Goal: Task Accomplishment & Management: Manage account settings

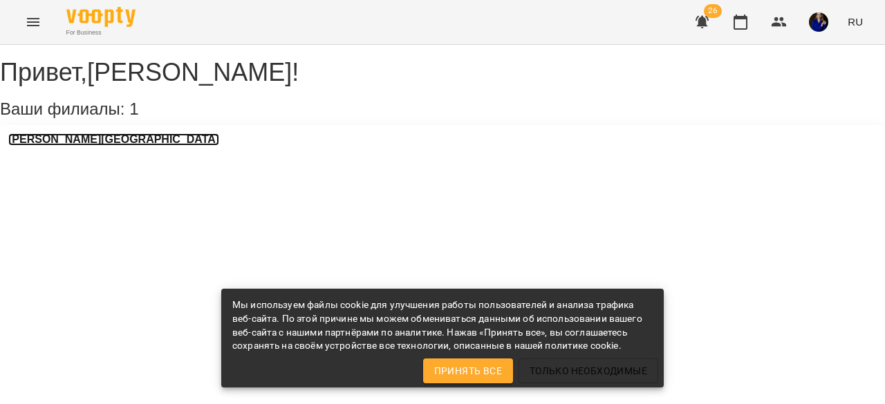
click at [100, 146] on h3 "[PERSON_NAME][GEOGRAPHIC_DATA]" at bounding box center [113, 139] width 211 height 12
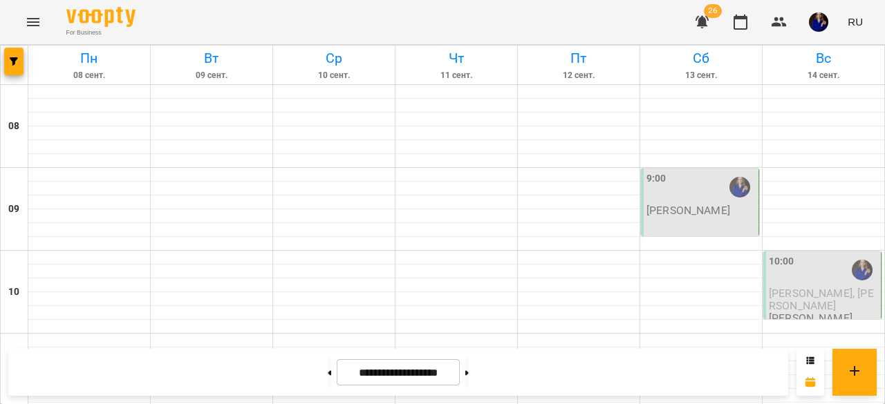
scroll to position [892, 0]
click at [328, 375] on button at bounding box center [329, 372] width 3 height 30
type input "**********"
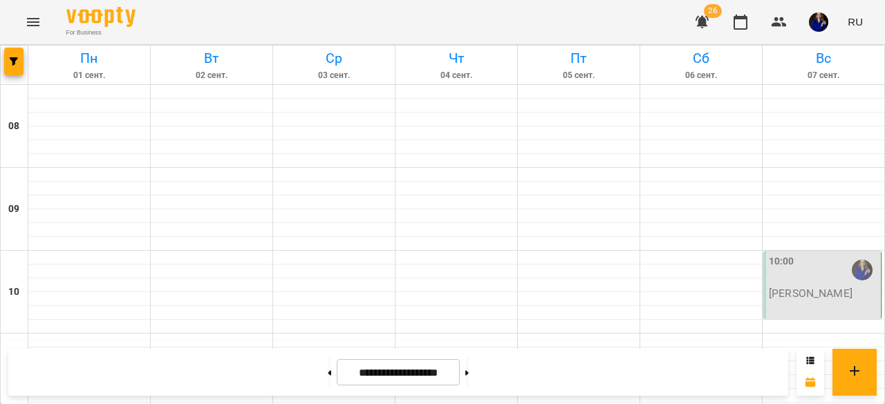
scroll to position [95, 0]
click at [824, 254] on div "10:00" at bounding box center [823, 270] width 109 height 32
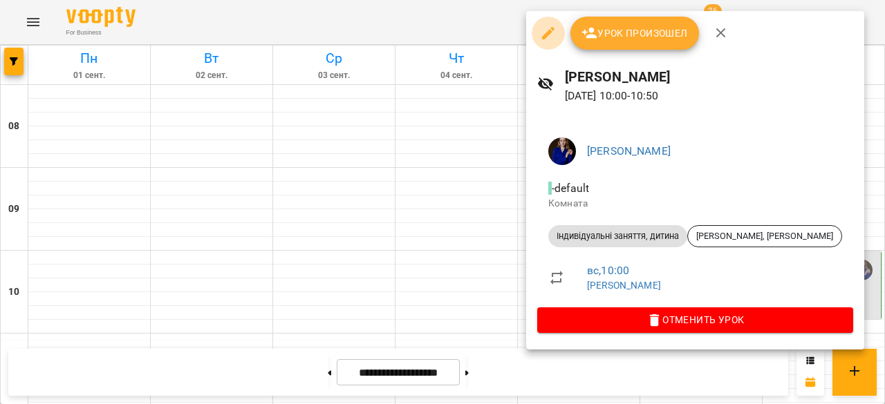
click at [548, 38] on icon "button" at bounding box center [548, 33] width 17 height 17
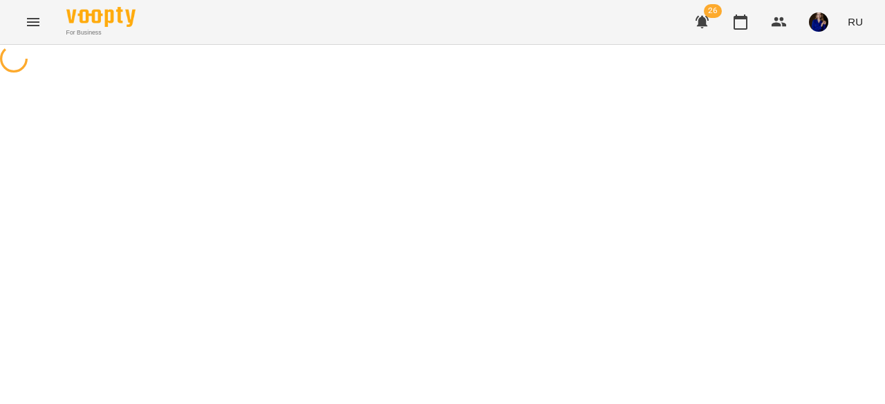
select select "**********"
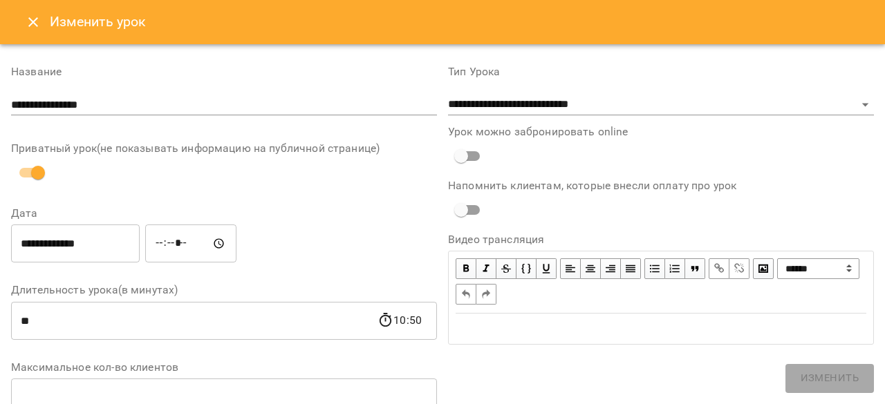
click at [32, 19] on icon "Close" at bounding box center [33, 22] width 17 height 17
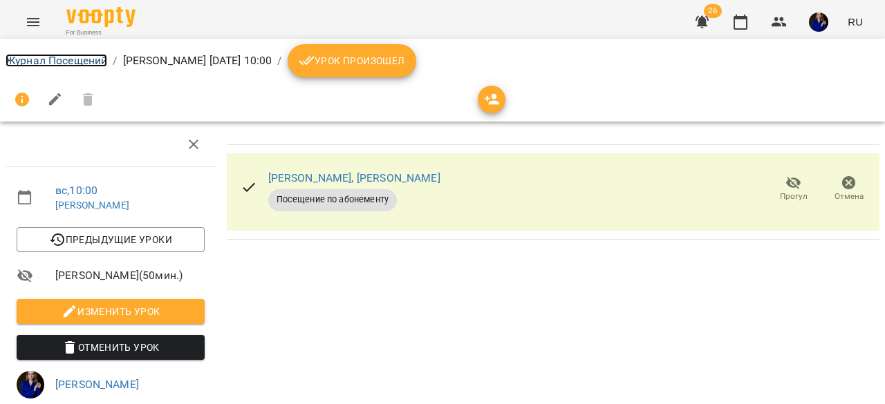
click at [65, 62] on link "Журнал Посещений" at bounding box center [57, 60] width 102 height 13
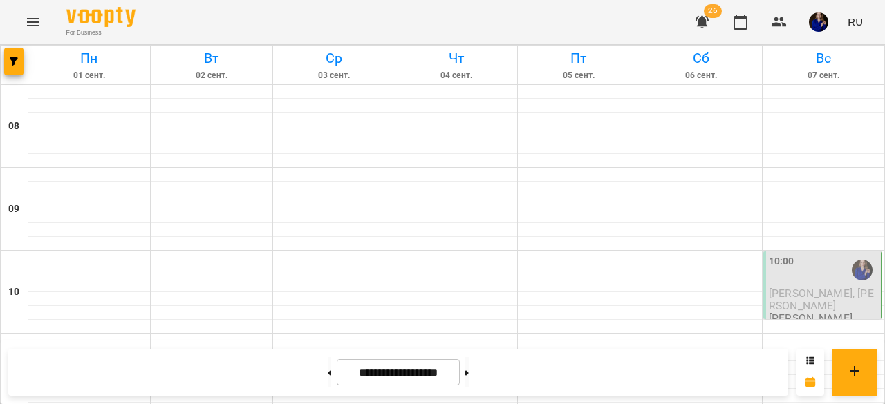
scroll to position [986, 0]
click at [469, 375] on button at bounding box center [466, 372] width 3 height 30
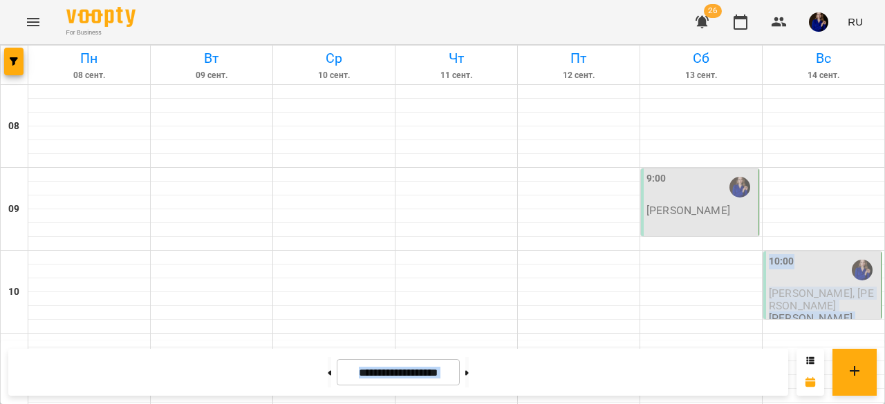
drag, startPoint x: 884, startPoint y: 346, endPoint x: 884, endPoint y: 330, distance: 15.2
click at [328, 380] on button at bounding box center [329, 372] width 3 height 30
type input "**********"
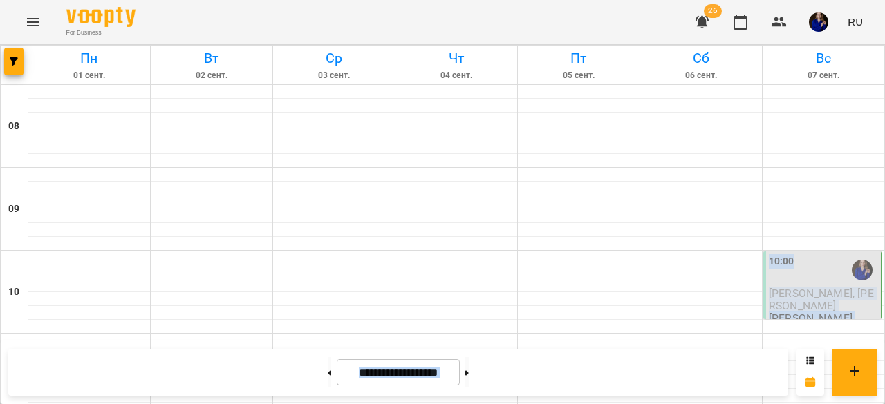
scroll to position [132, 0]
click at [816, 254] on div "10:00" at bounding box center [823, 270] width 109 height 32
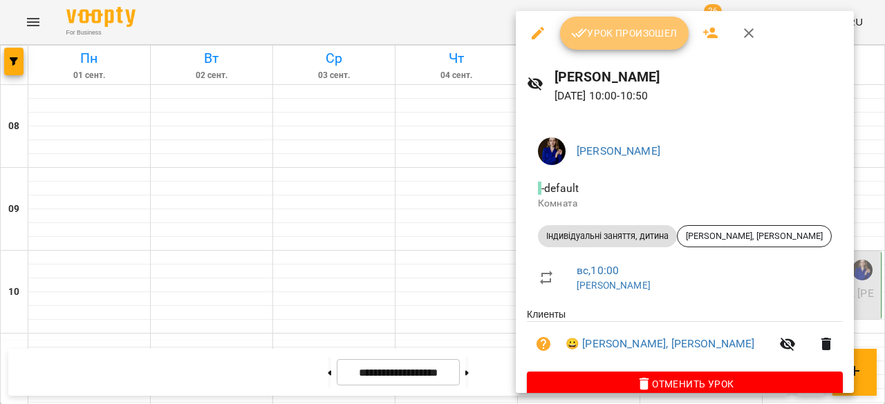
click at [604, 35] on span "Урок произошел" at bounding box center [624, 33] width 106 height 17
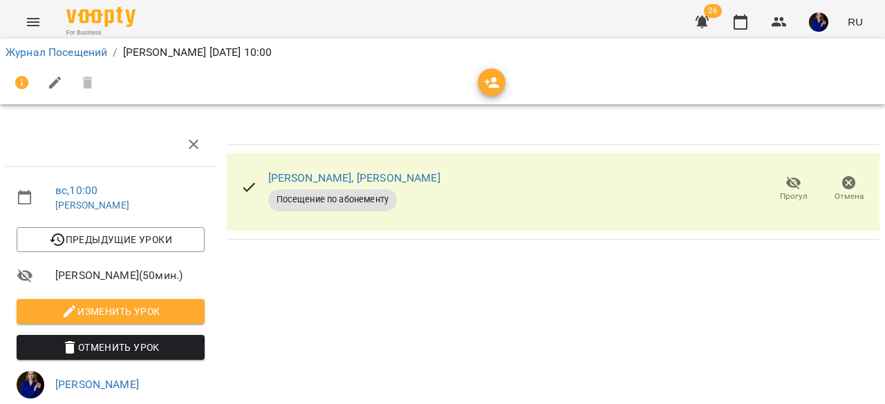
click at [57, 59] on li "Журнал Посещений" at bounding box center [57, 52] width 102 height 17
click at [57, 53] on link "Журнал Посещений" at bounding box center [57, 52] width 102 height 13
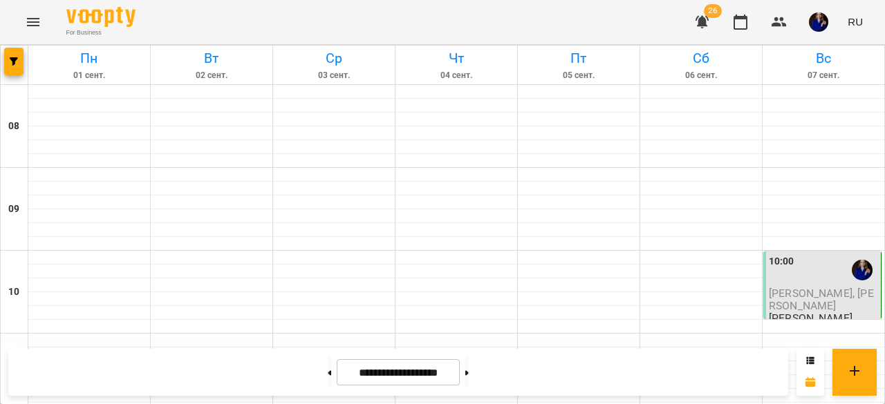
scroll to position [53, 0]
click at [469, 373] on icon at bounding box center [466, 373] width 3 height 5
type input "**********"
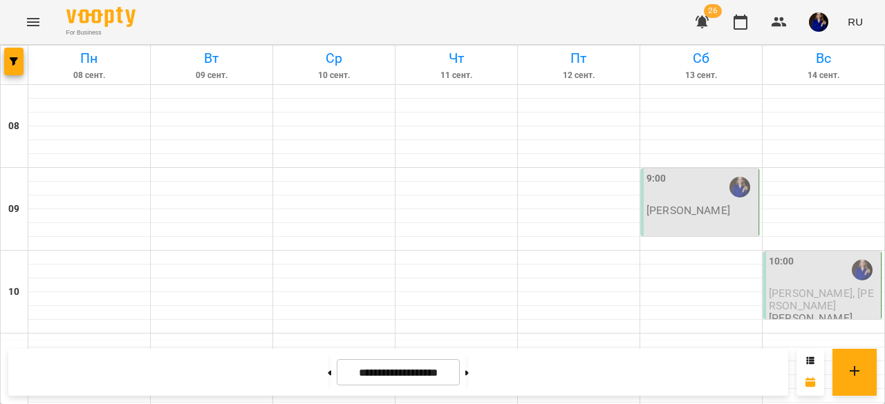
click at [675, 205] on p "[PERSON_NAME]" at bounding box center [688, 211] width 84 height 12
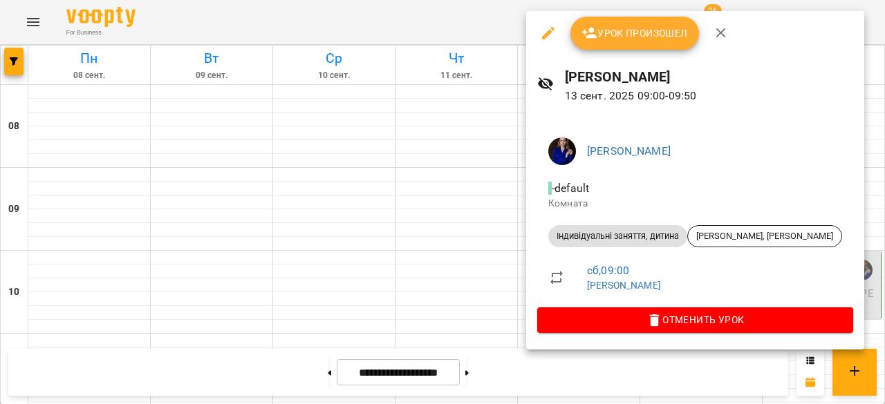
click at [633, 34] on span "Урок произошел" at bounding box center [634, 33] width 106 height 17
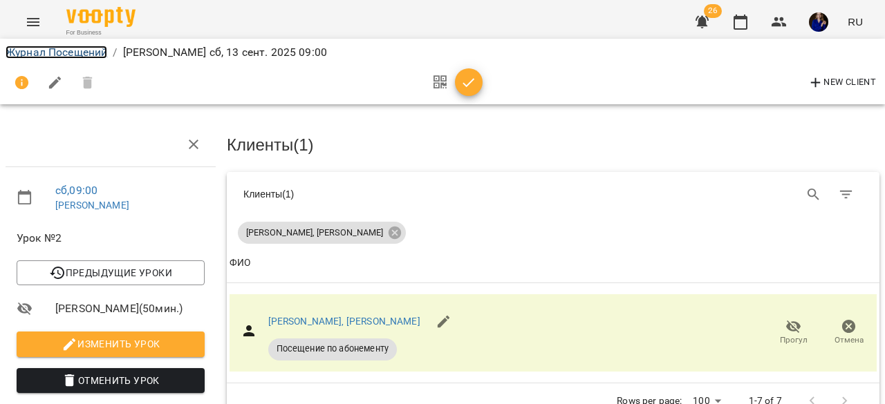
click at [88, 52] on link "Журнал Посещений" at bounding box center [57, 52] width 102 height 13
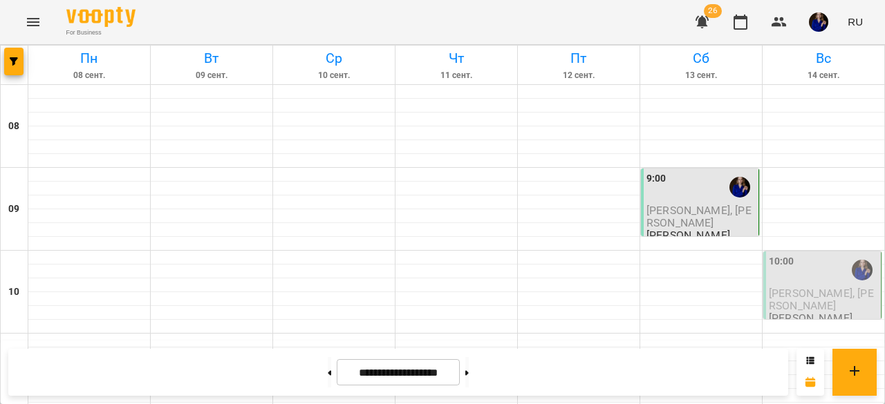
click at [796, 281] on div "10:00" at bounding box center [823, 270] width 109 height 32
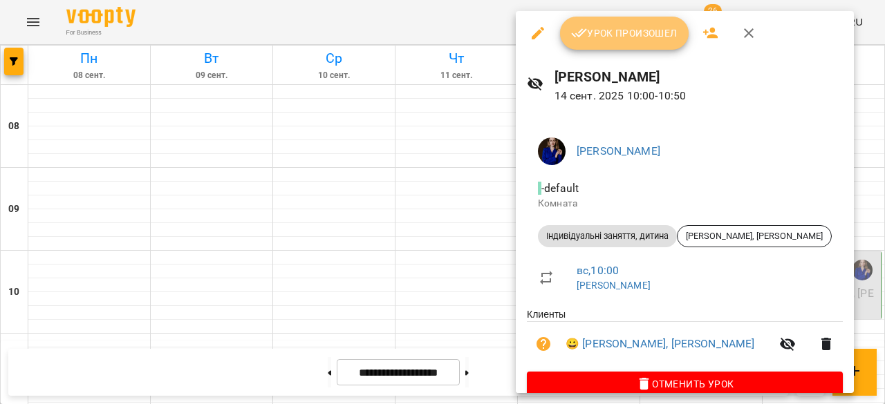
click at [603, 39] on span "Урок произошел" at bounding box center [624, 33] width 106 height 17
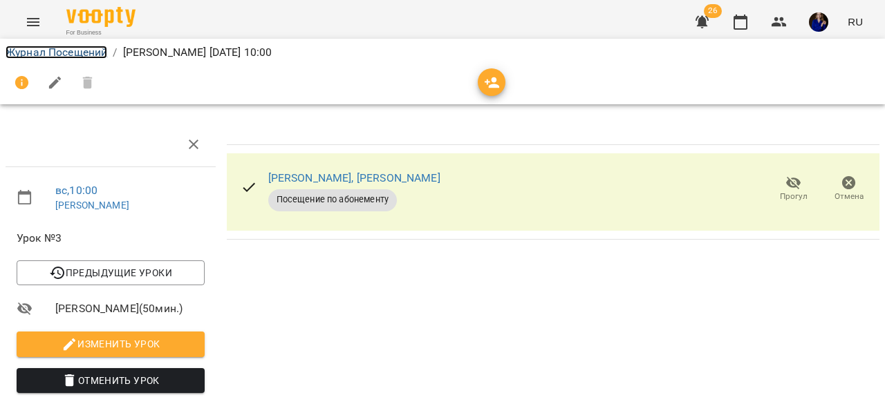
click at [87, 53] on link "Журнал Посещений" at bounding box center [57, 52] width 102 height 13
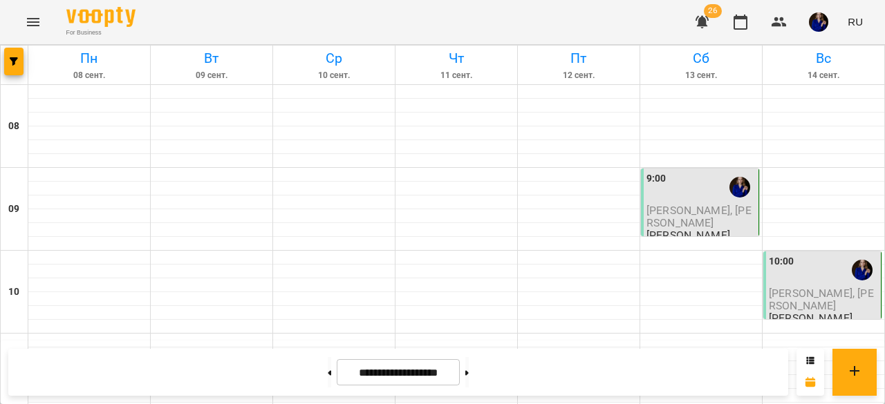
scroll to position [315, 0]
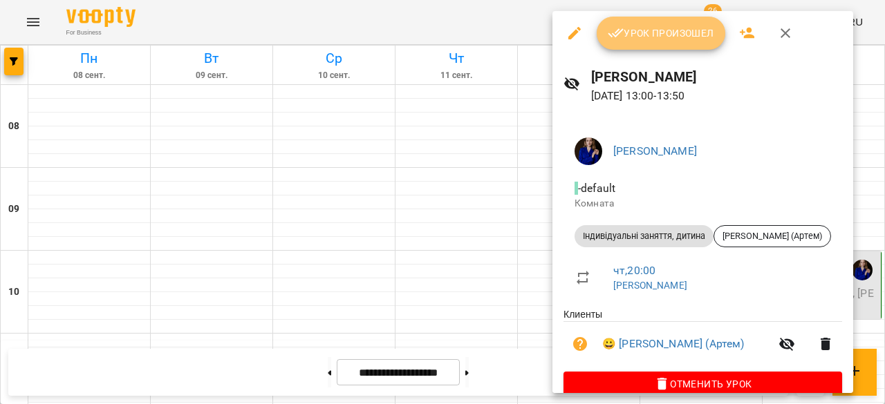
click at [673, 37] on span "Урок произошел" at bounding box center [661, 33] width 106 height 17
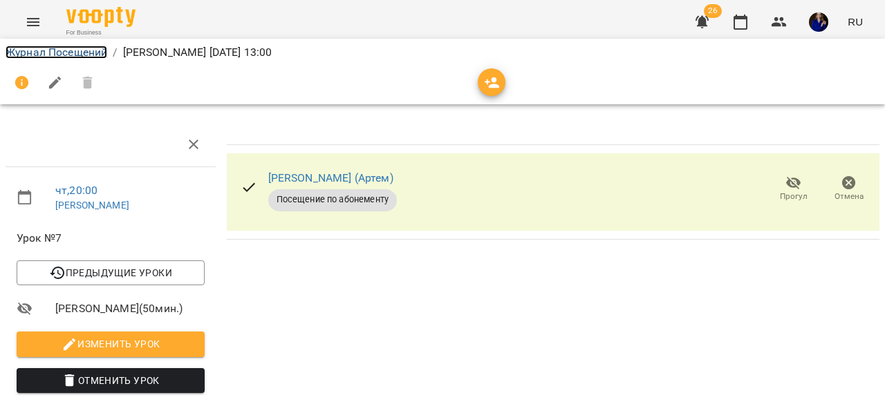
click at [55, 48] on link "Журнал Посещений" at bounding box center [57, 52] width 102 height 13
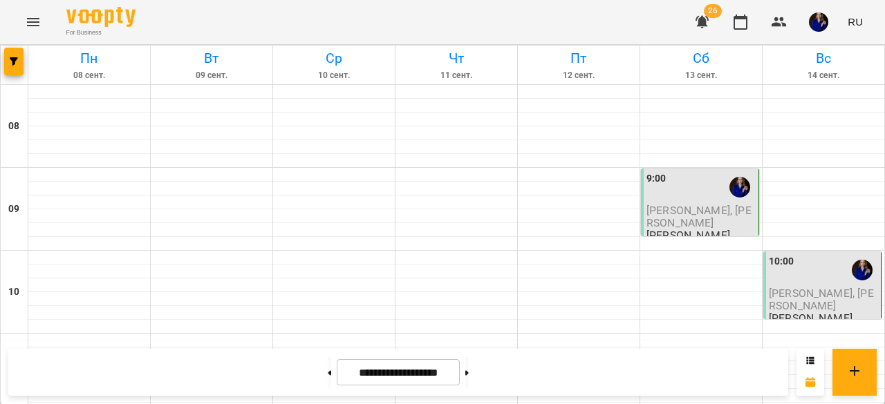
scroll to position [895, 0]
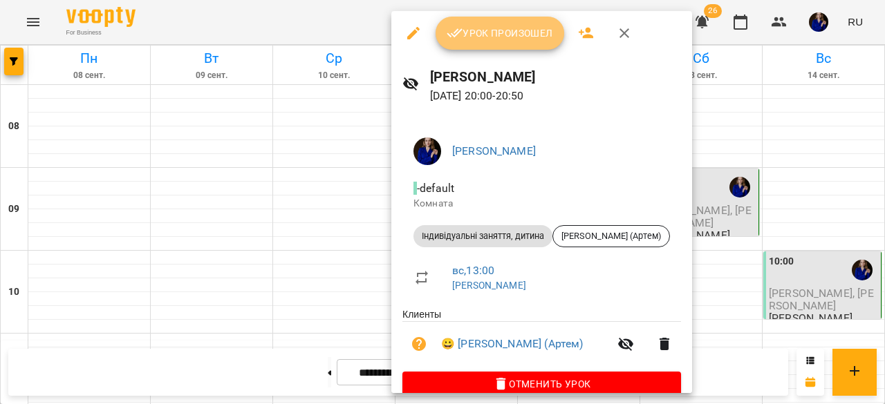
click at [487, 47] on button "Урок произошел" at bounding box center [500, 33] width 129 height 33
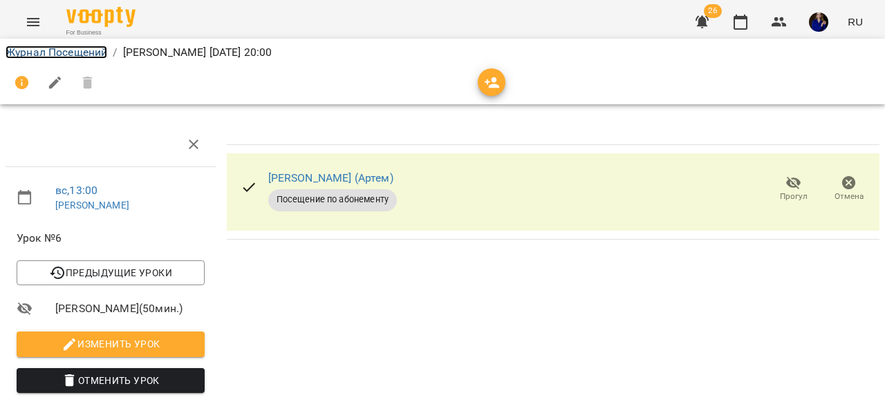
click at [26, 48] on link "Журнал Посещений" at bounding box center [57, 52] width 102 height 13
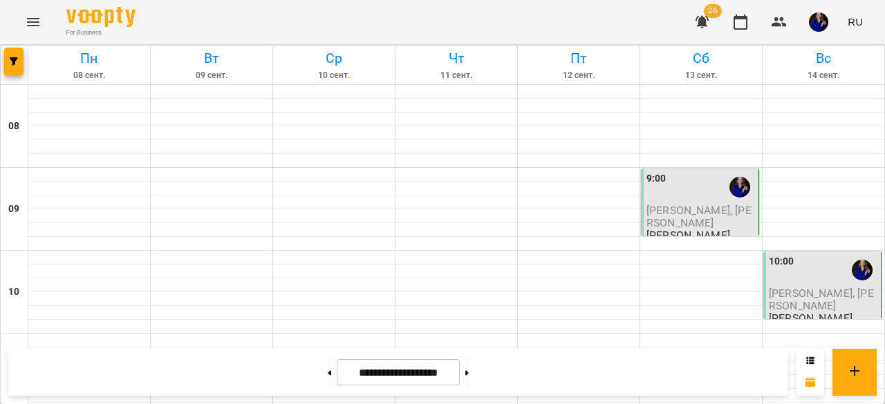
scroll to position [538, 0]
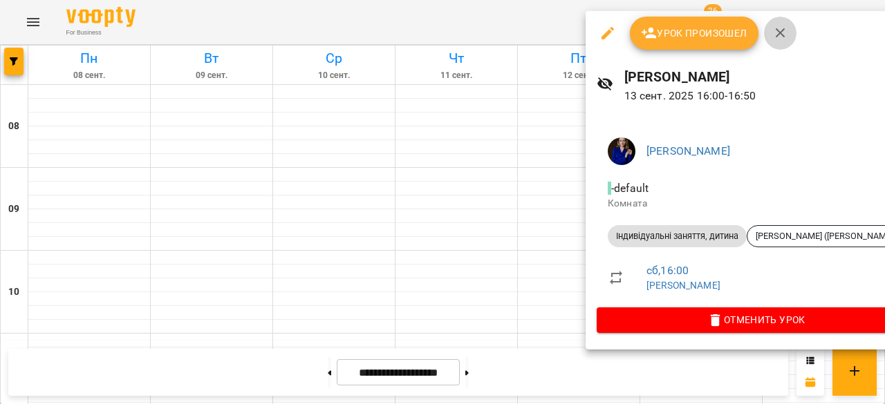
click at [774, 26] on icon "button" at bounding box center [780, 33] width 17 height 17
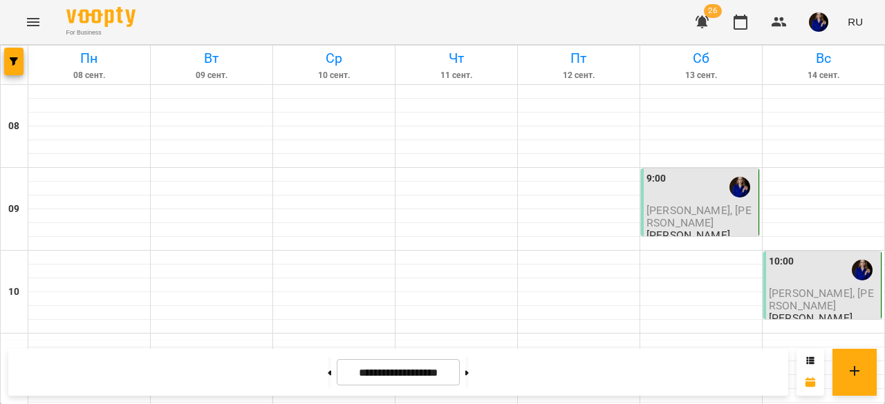
scroll to position [304, 0]
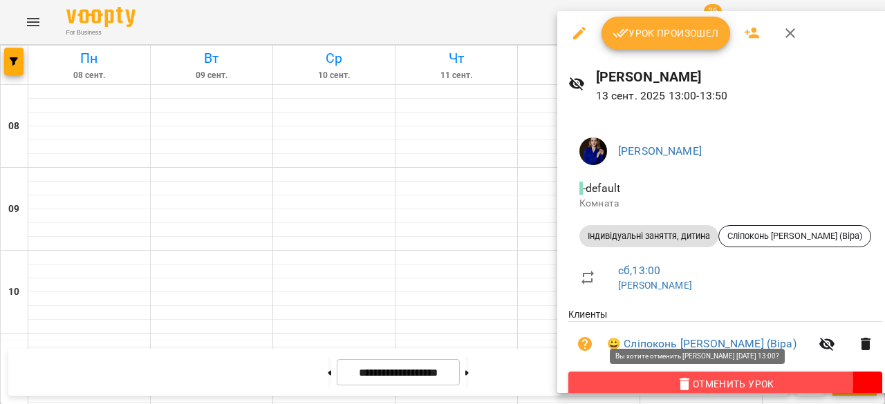
click at [676, 382] on icon "button" at bounding box center [684, 384] width 17 height 17
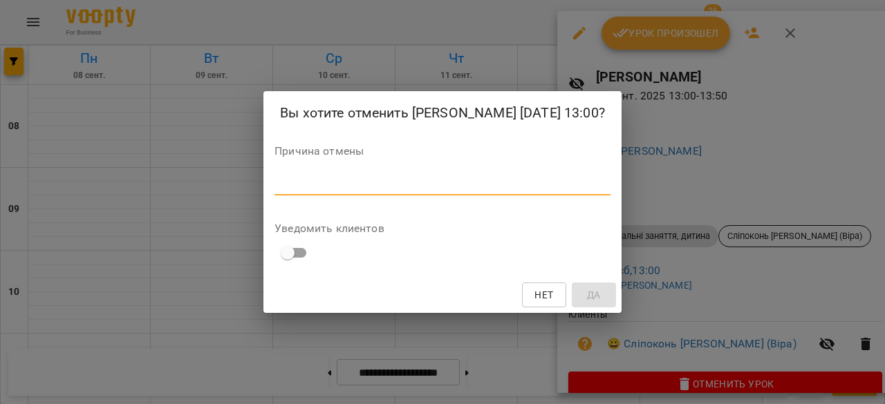
click at [534, 191] on textarea at bounding box center [442, 184] width 336 height 13
type textarea "*"
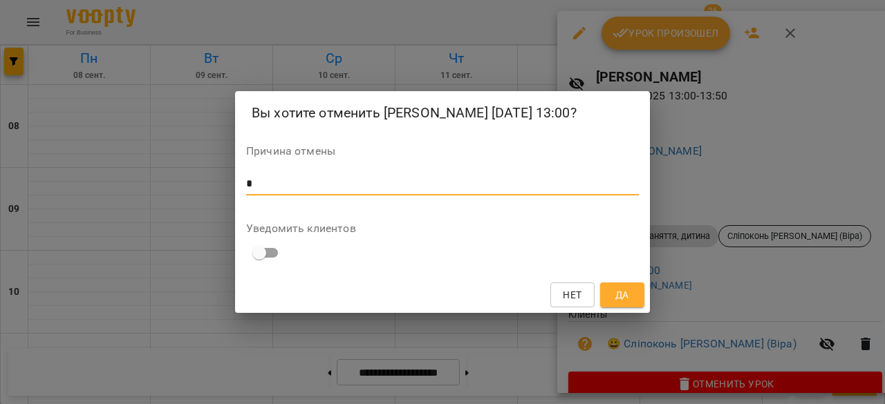
type textarea "*"
click at [615, 300] on span "Да" at bounding box center [622, 295] width 14 height 17
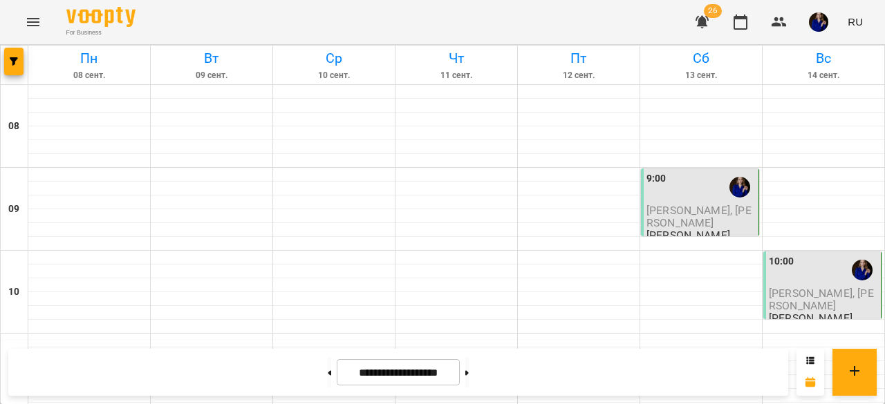
scroll to position [312, 0]
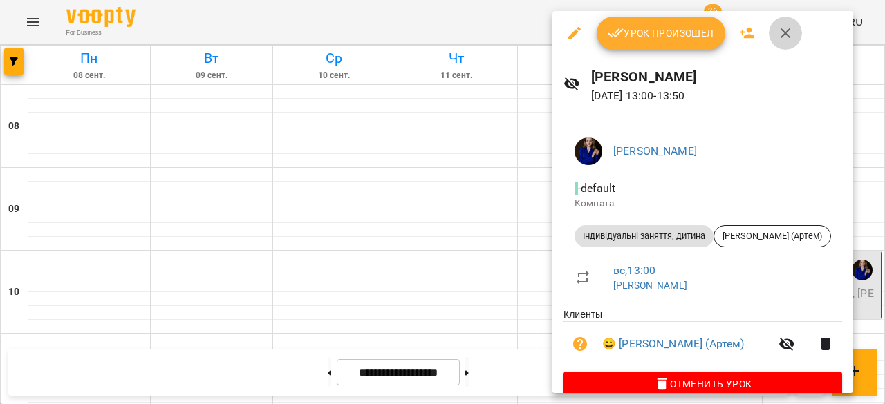
click at [787, 35] on icon "button" at bounding box center [785, 33] width 10 height 10
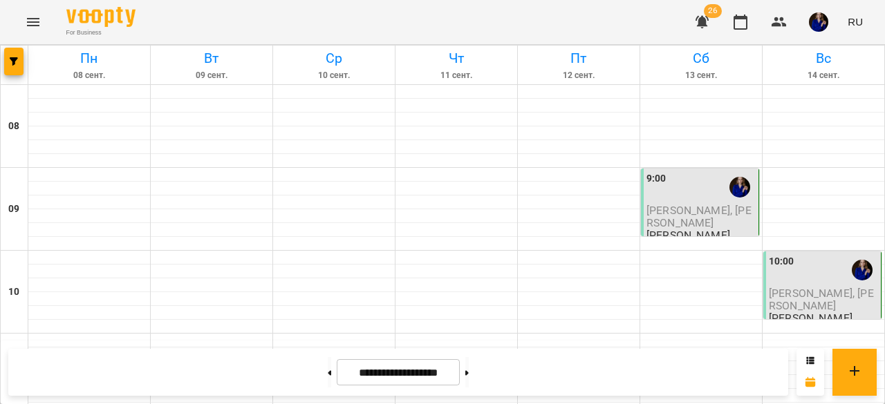
scroll to position [536, 0]
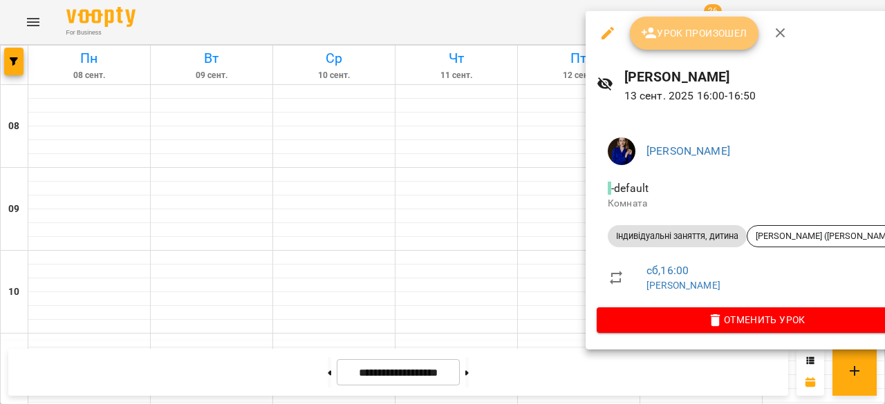
click at [689, 39] on span "Урок произошел" at bounding box center [694, 33] width 106 height 17
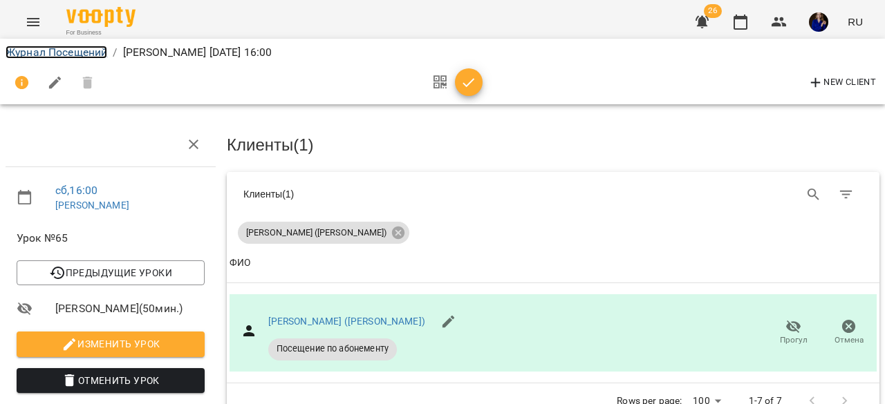
click at [95, 55] on link "Журнал Посещений" at bounding box center [57, 52] width 102 height 13
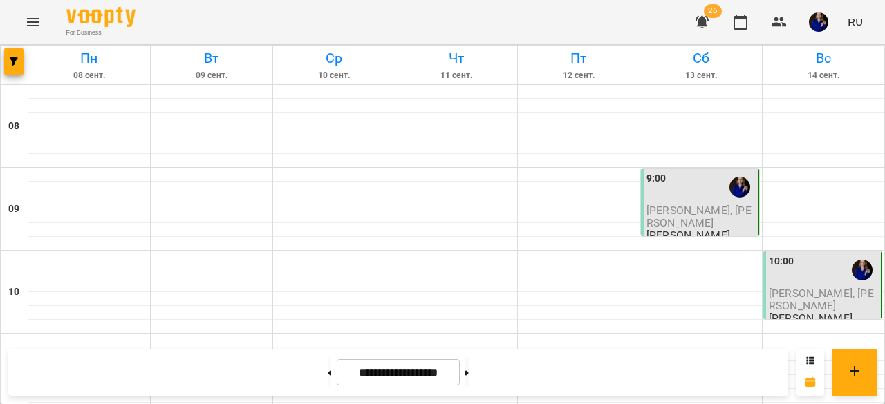
scroll to position [821, 0]
click at [328, 371] on icon at bounding box center [329, 373] width 3 height 5
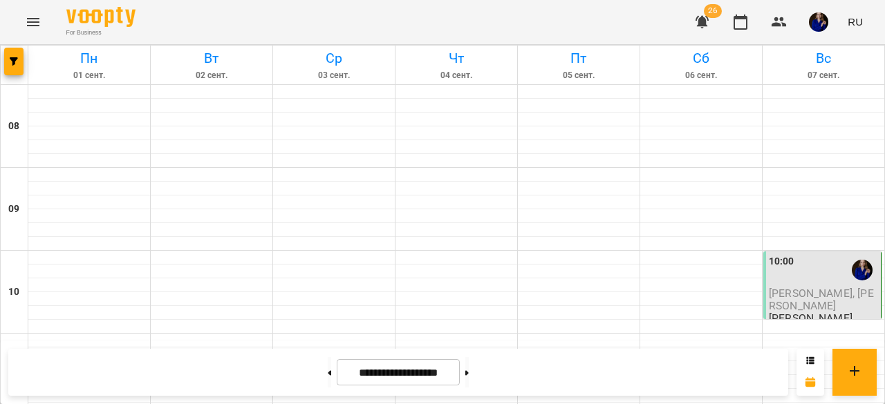
scroll to position [278, 0]
click at [469, 363] on button at bounding box center [466, 372] width 3 height 30
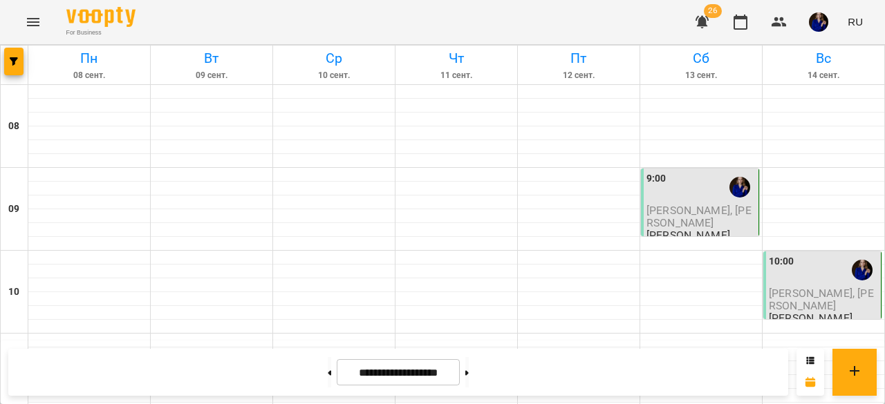
scroll to position [105, 0]
click at [469, 377] on button at bounding box center [466, 372] width 3 height 30
type input "**********"
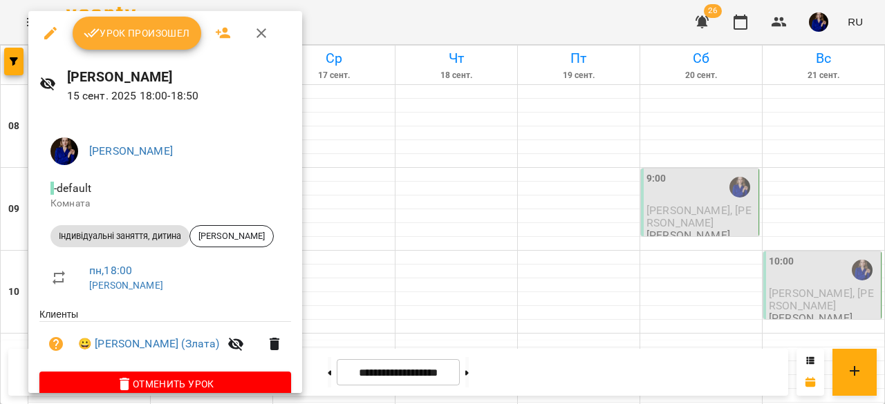
click at [263, 29] on icon "button" at bounding box center [261, 33] width 17 height 17
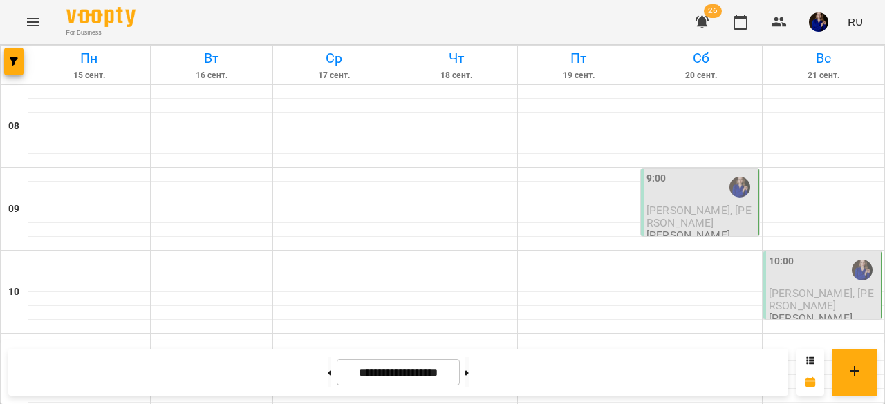
scroll to position [482, 0]
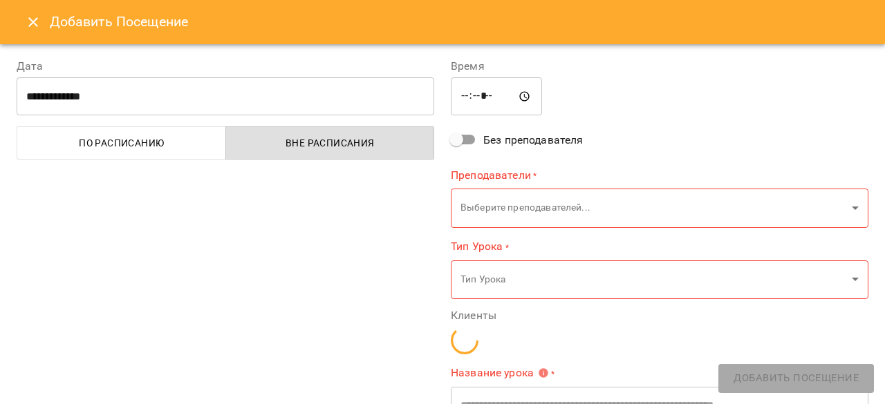
type input "**********"
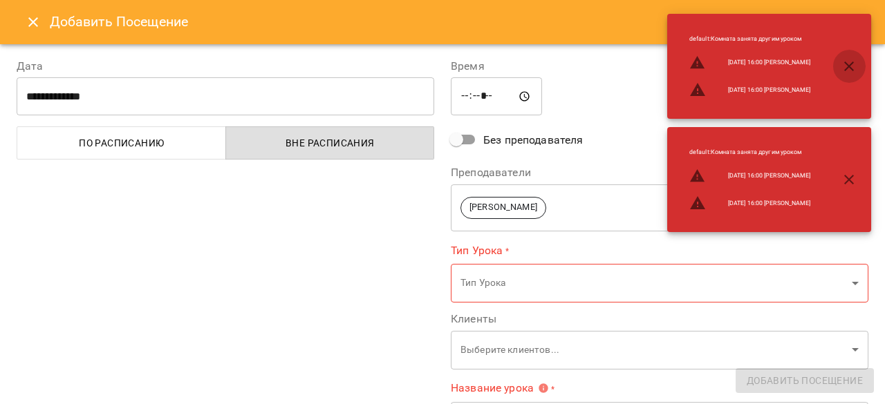
click at [849, 67] on icon "button" at bounding box center [849, 67] width 10 height 10
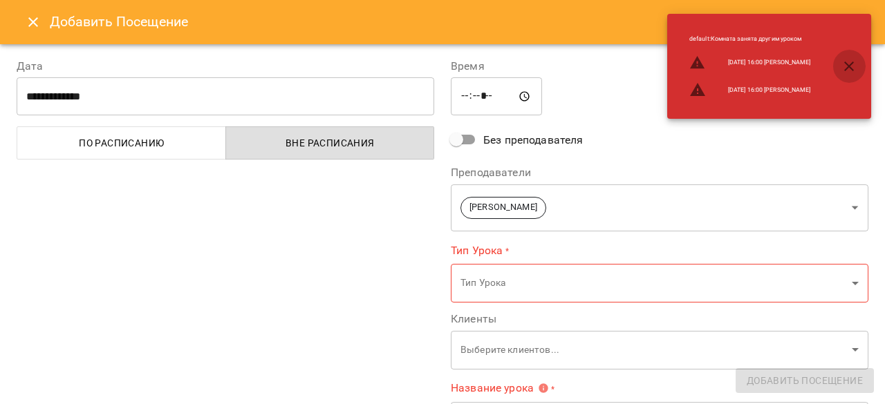
click at [848, 63] on icon "button" at bounding box center [849, 66] width 17 height 17
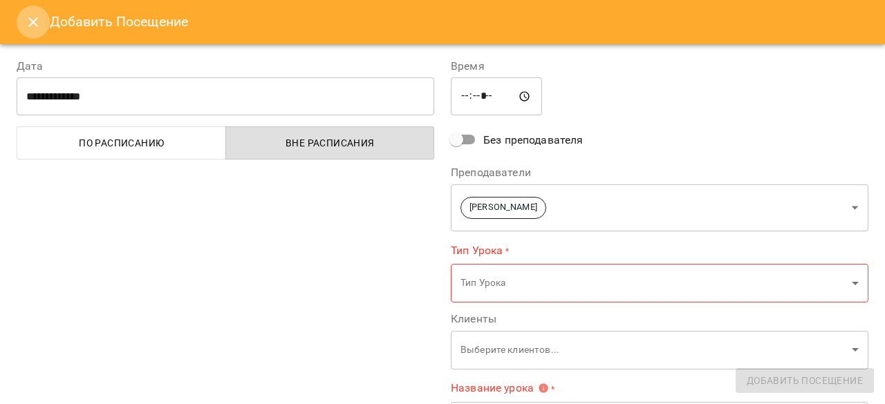
click at [37, 19] on icon "Close" at bounding box center [33, 22] width 17 height 17
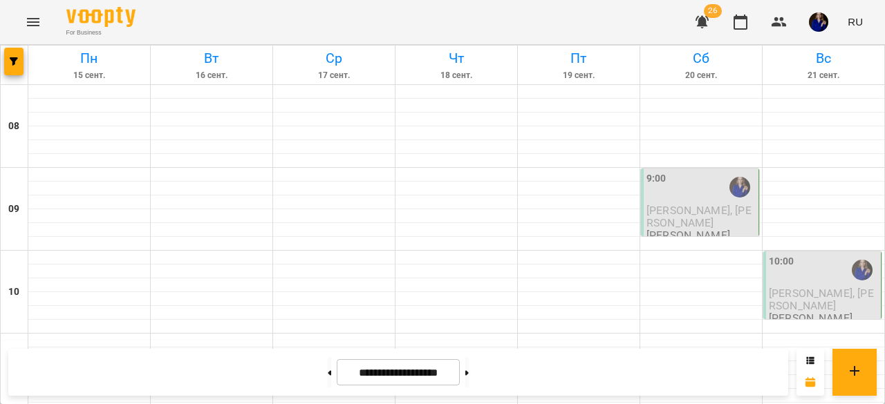
scroll to position [535, 0]
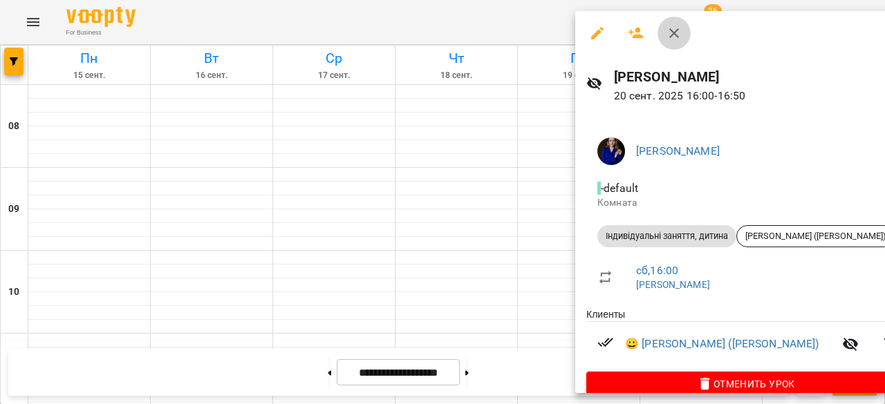
click at [680, 30] on icon "button" at bounding box center [674, 33] width 17 height 17
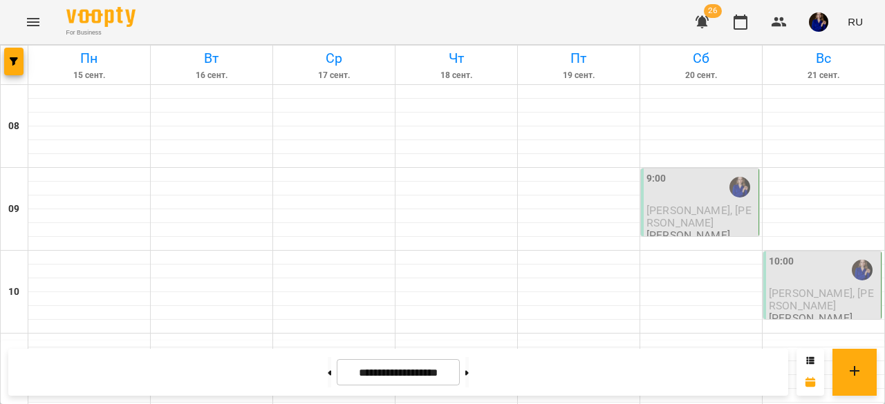
scroll to position [805, 0]
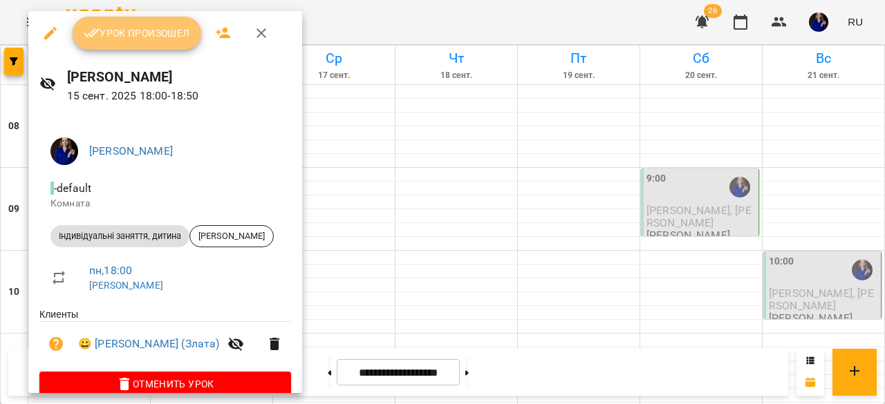
click at [153, 37] on span "Урок произошел" at bounding box center [137, 33] width 106 height 17
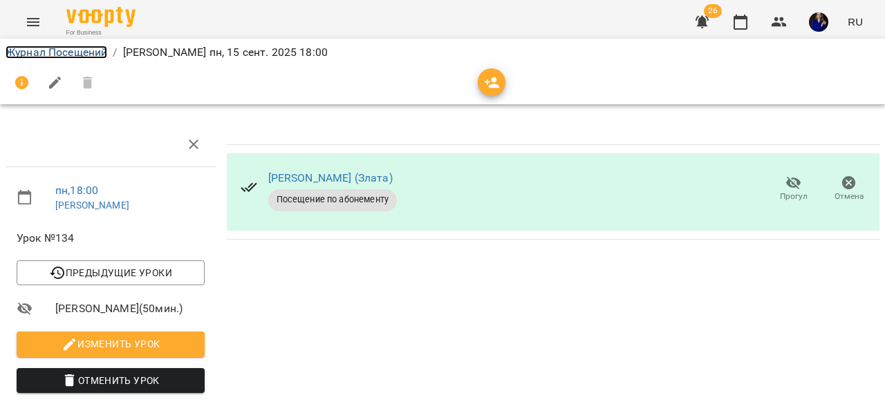
click at [25, 55] on link "Журнал Посещений" at bounding box center [57, 52] width 102 height 13
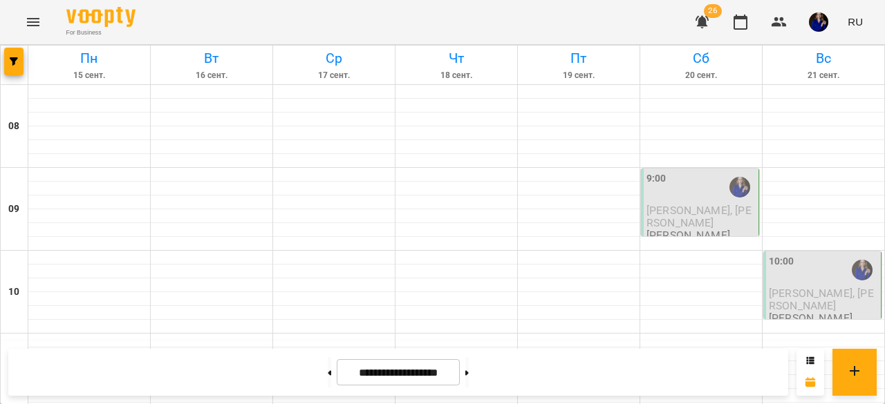
scroll to position [789, 0]
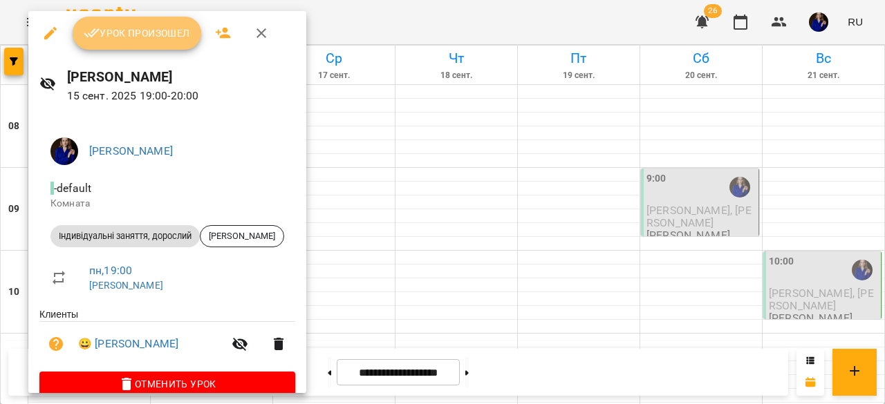
click at [144, 39] on span "Урок произошел" at bounding box center [137, 33] width 106 height 17
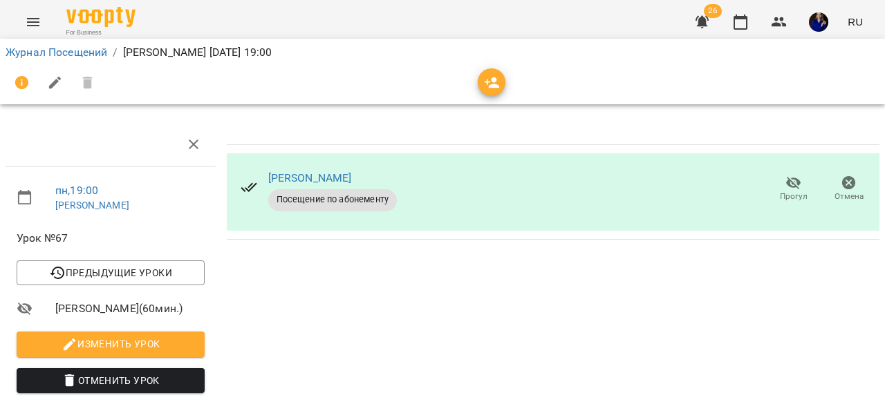
click at [79, 59] on li "Журнал Посещений" at bounding box center [57, 52] width 102 height 17
click at [77, 48] on link "Журнал Посещений" at bounding box center [57, 52] width 102 height 13
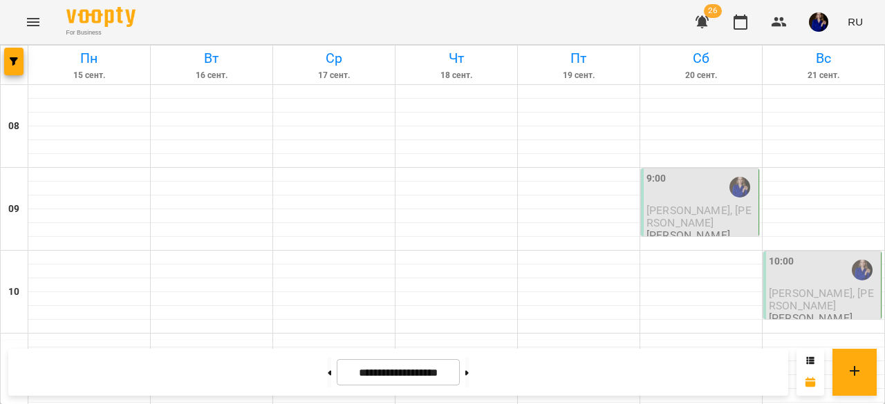
scroll to position [930, 0]
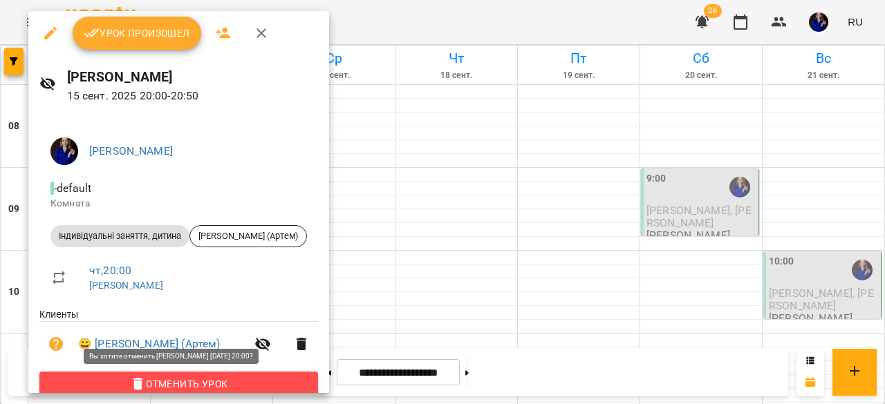
click at [162, 382] on span "Отменить Урок" at bounding box center [178, 384] width 256 height 17
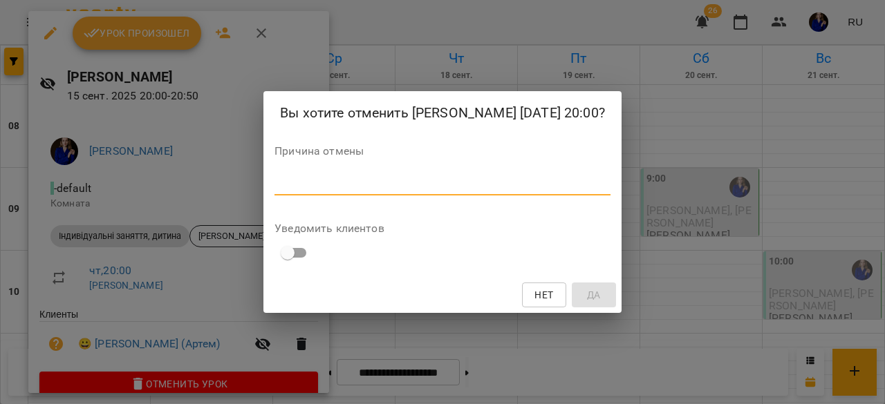
click at [512, 189] on textarea at bounding box center [442, 184] width 336 height 13
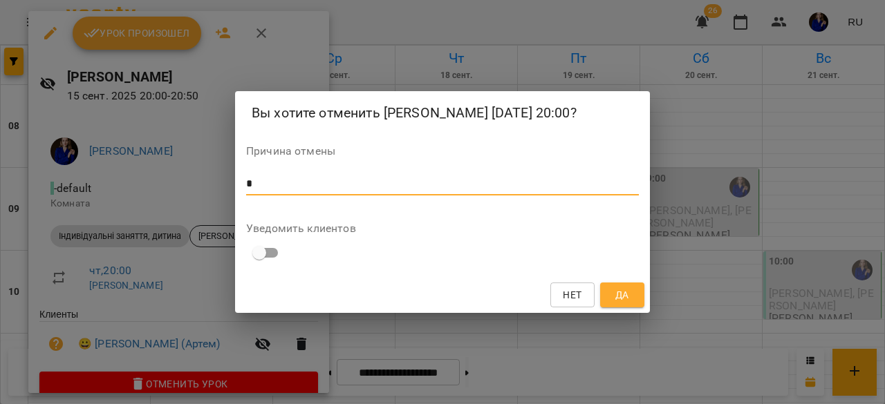
type textarea "*"
click at [640, 306] on button "Да" at bounding box center [622, 295] width 44 height 25
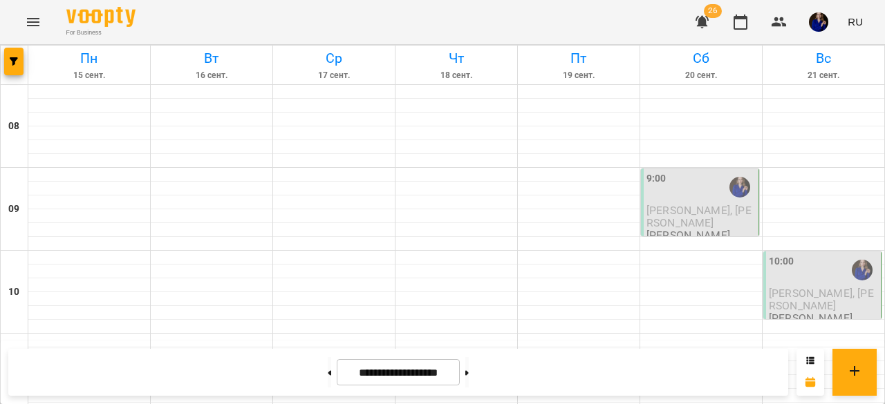
scroll to position [335, 0]
